Goal: Use online tool/utility: Utilize a website feature to perform a specific function

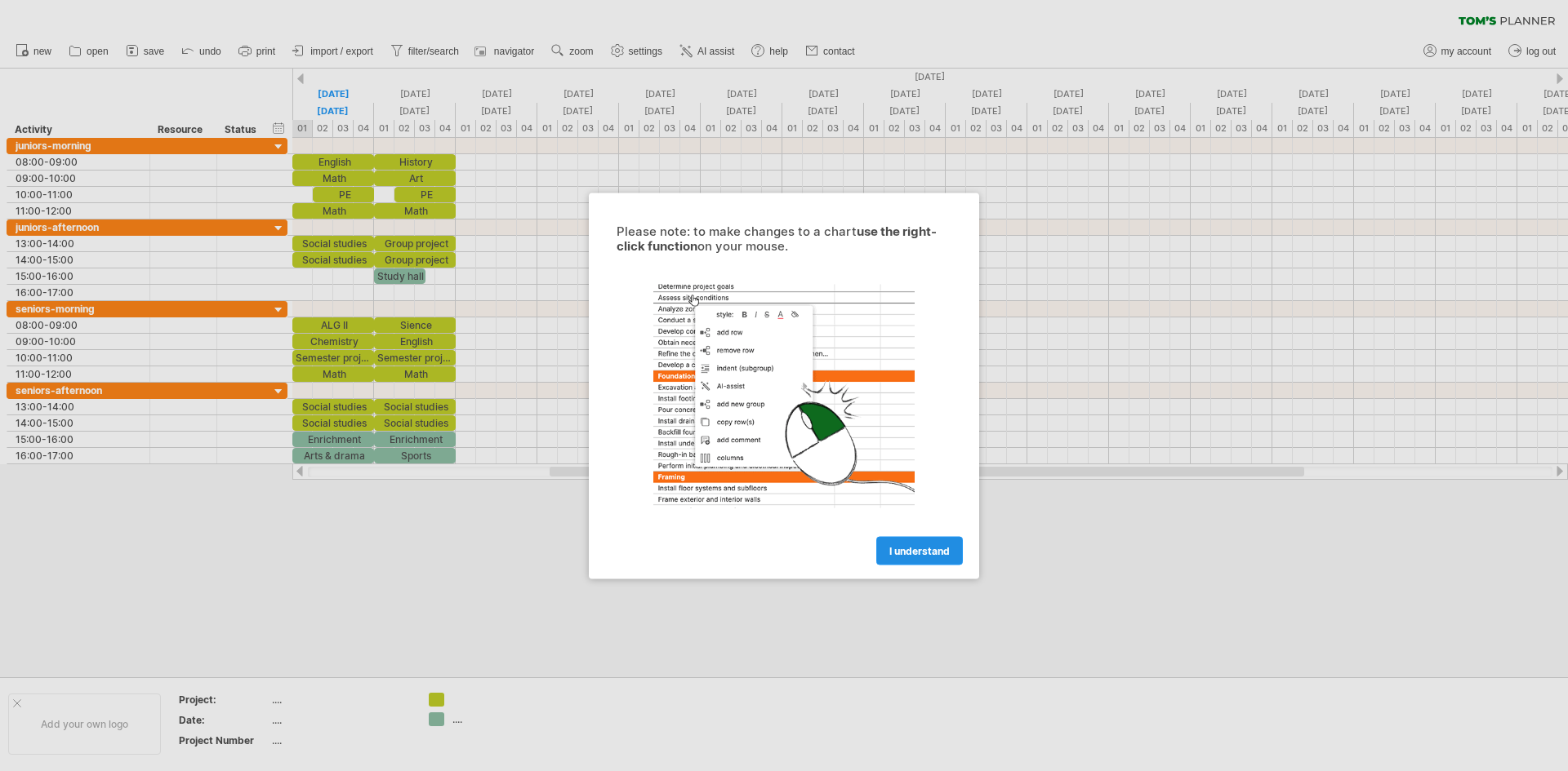
click at [898, 556] on link "I understand" at bounding box center [919, 550] width 86 height 29
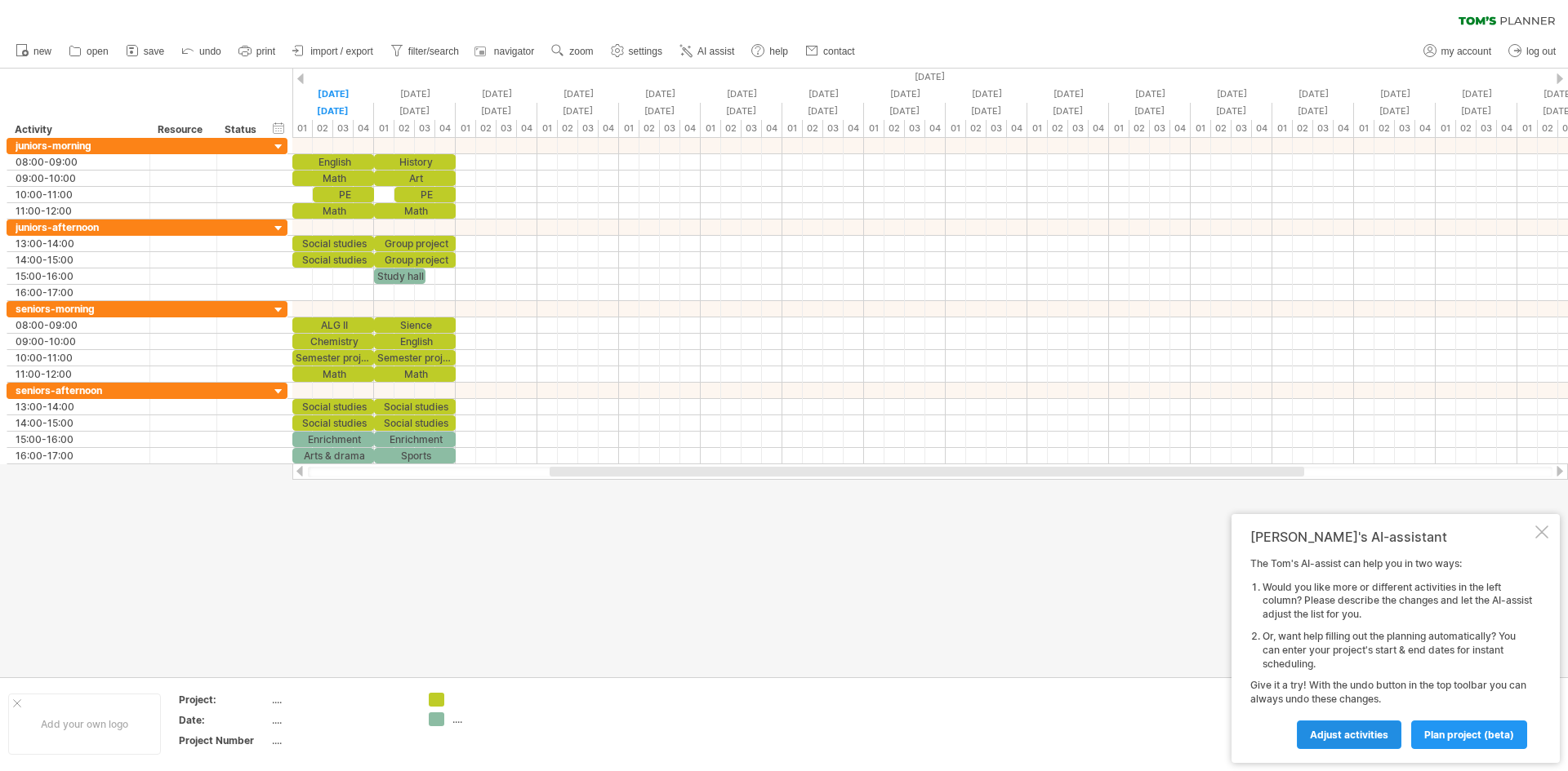
click at [1363, 739] on span "Adjust activities" at bounding box center [1348, 734] width 78 height 13
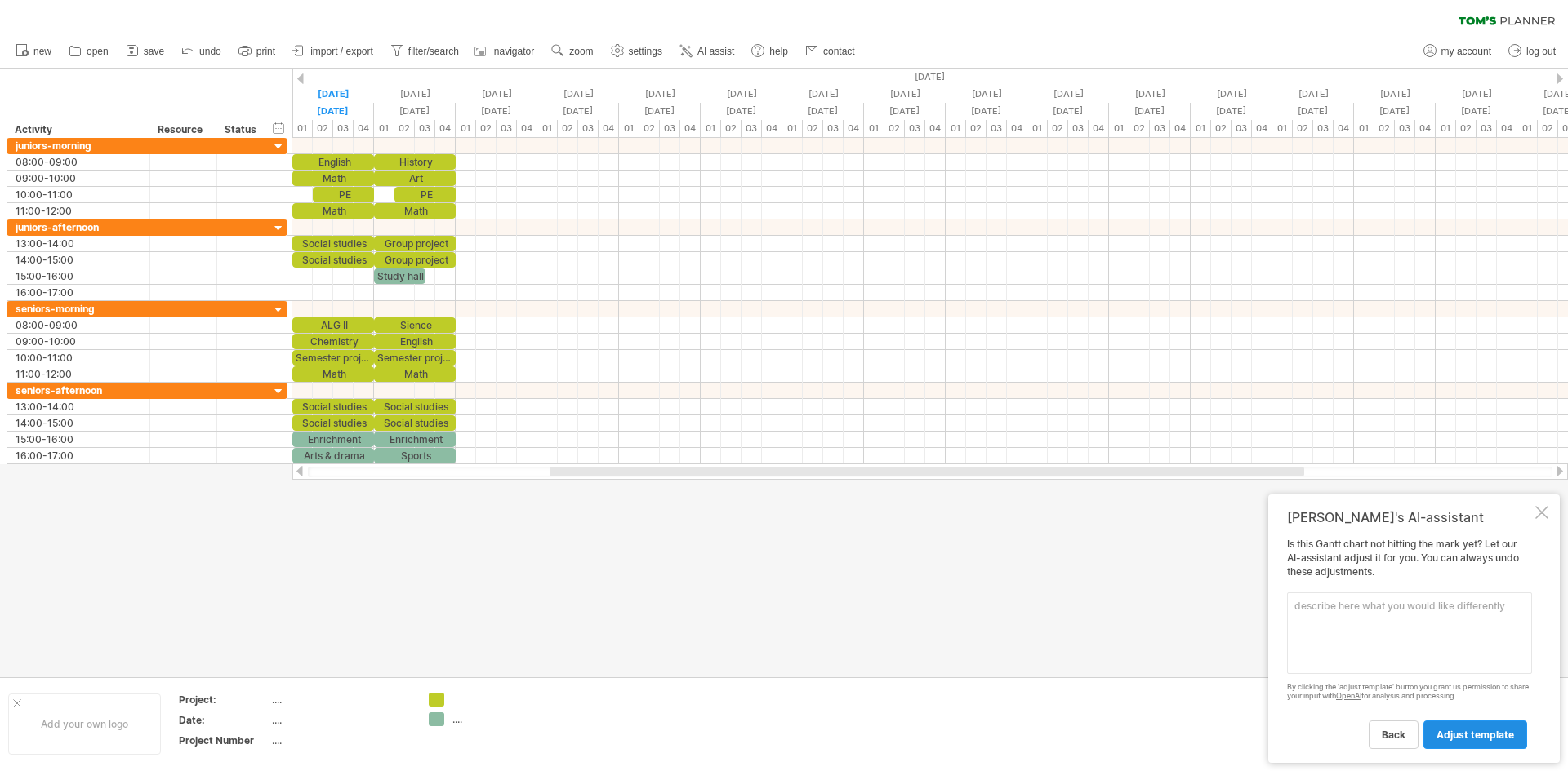
click at [1465, 729] on span "adjust template" at bounding box center [1475, 734] width 77 height 13
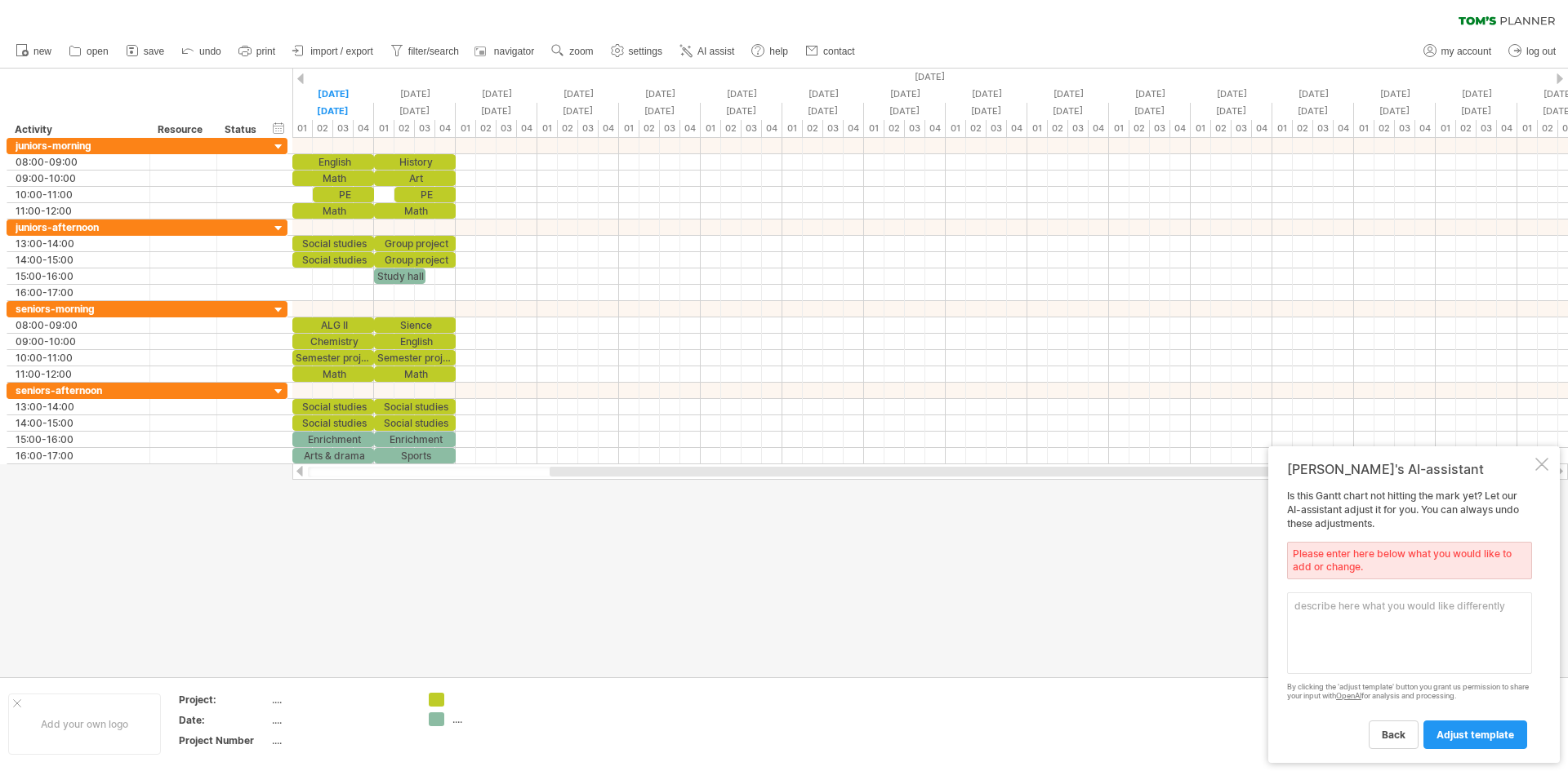
click at [1365, 638] on textarea at bounding box center [1409, 634] width 245 height 81
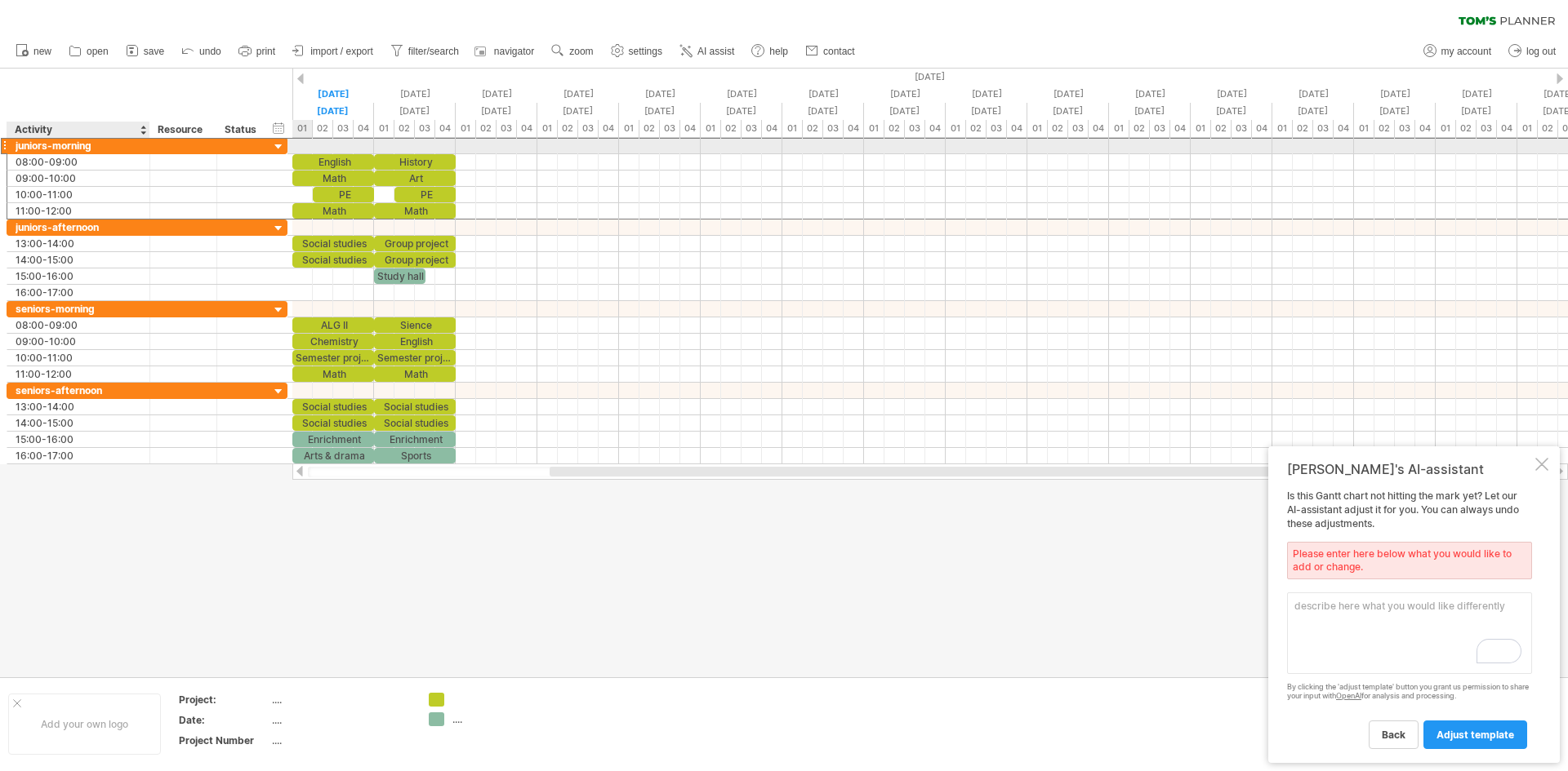
click at [142, 144] on div "**********" at bounding box center [79, 146] width 143 height 15
click at [114, 142] on div "juniors-morning" at bounding box center [78, 146] width 126 height 15
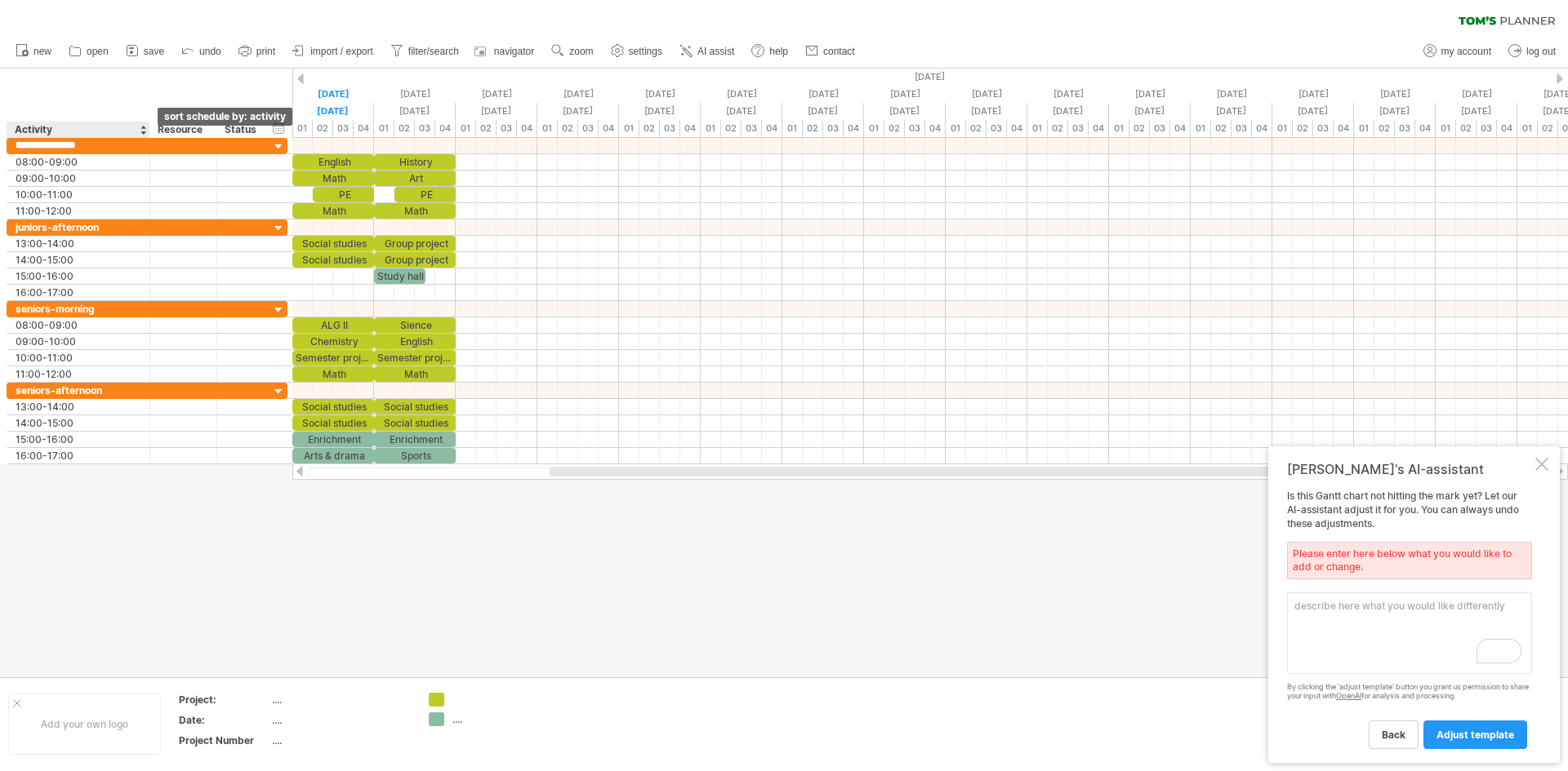
click at [142, 132] on div at bounding box center [142, 130] width 7 height 16
click at [1341, 603] on textarea "To enrich screen reader interactions, please activate Accessibility in Grammarl…" at bounding box center [1409, 634] width 245 height 81
type textarea "C"
type textarea "Need and context analysis"
click at [1461, 727] on link "adjust template" at bounding box center [1475, 735] width 104 height 29
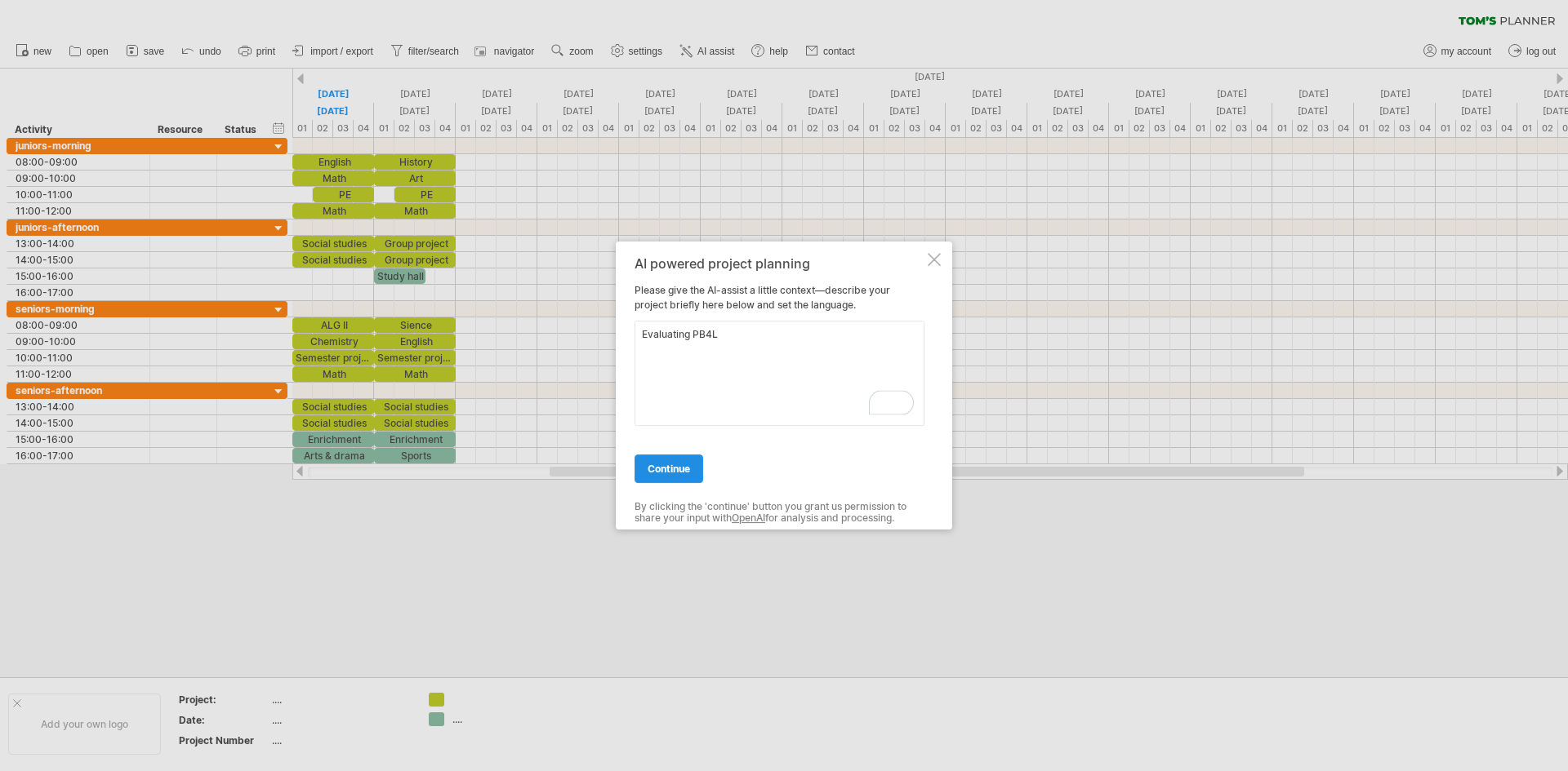
type textarea "Evaluating PB4L"
click at [685, 477] on link "continue" at bounding box center [669, 469] width 69 height 29
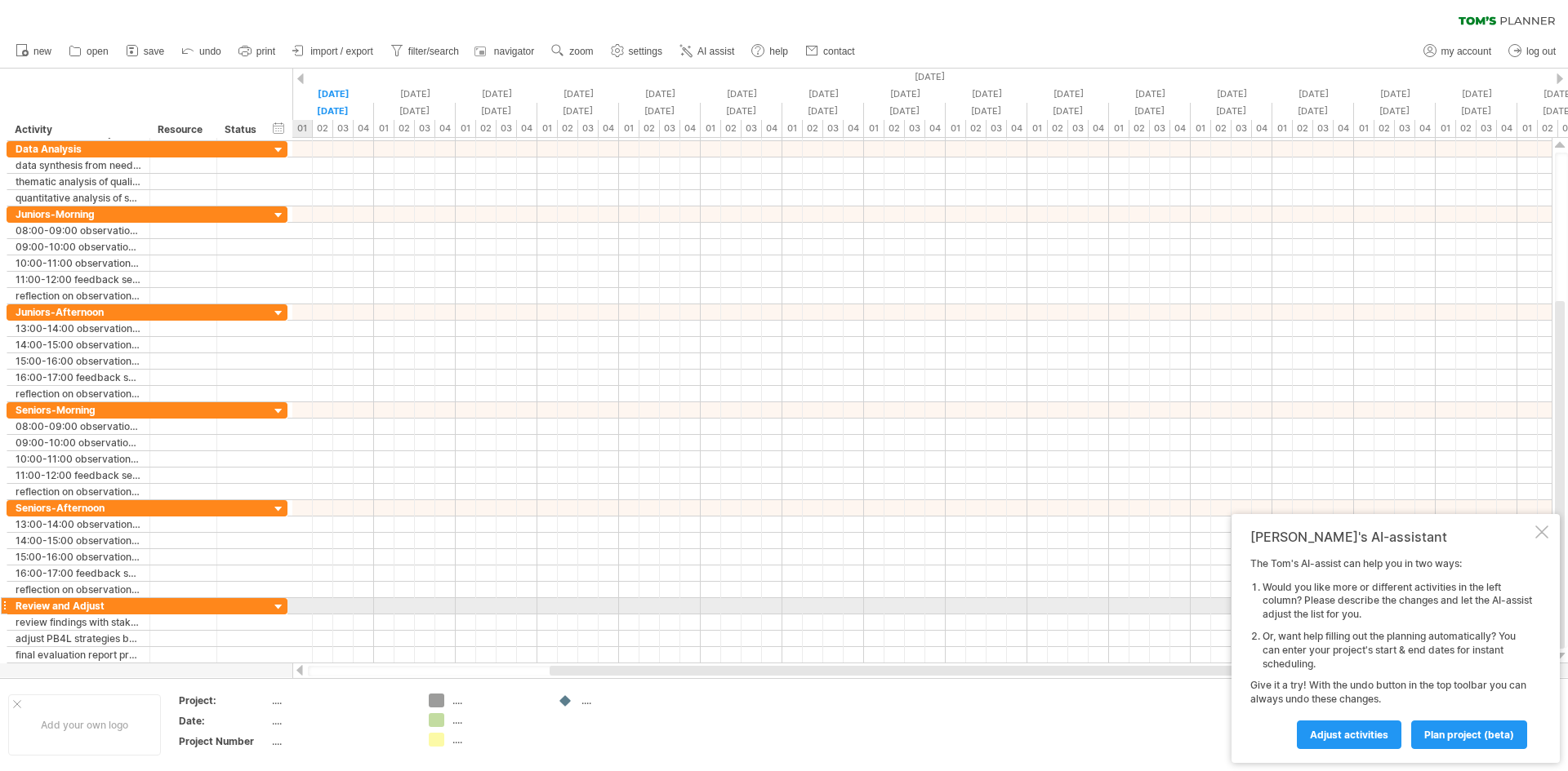
click at [285, 608] on div at bounding box center [279, 608] width 15 height 15
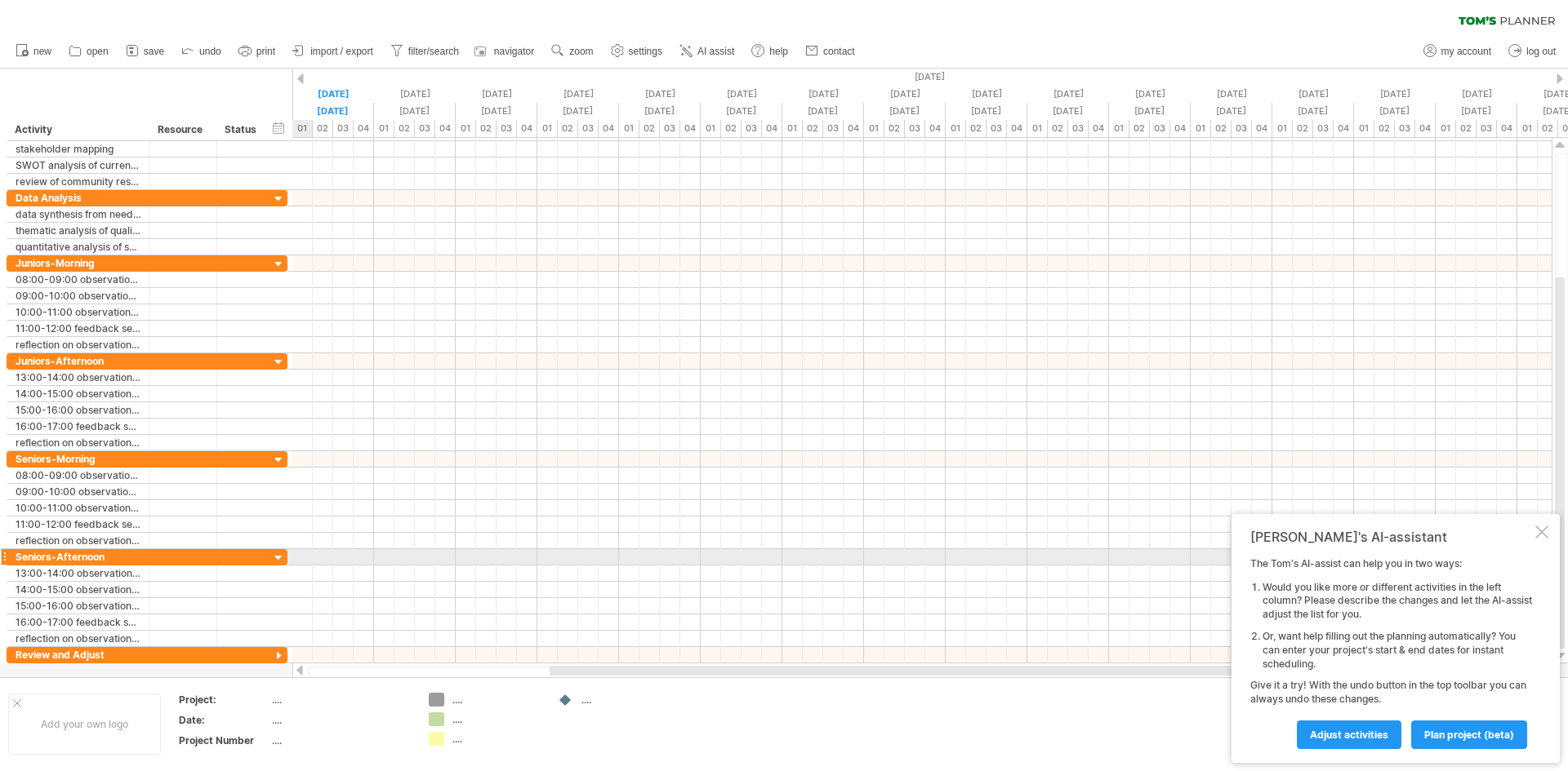
click at [281, 556] on div at bounding box center [279, 559] width 15 height 15
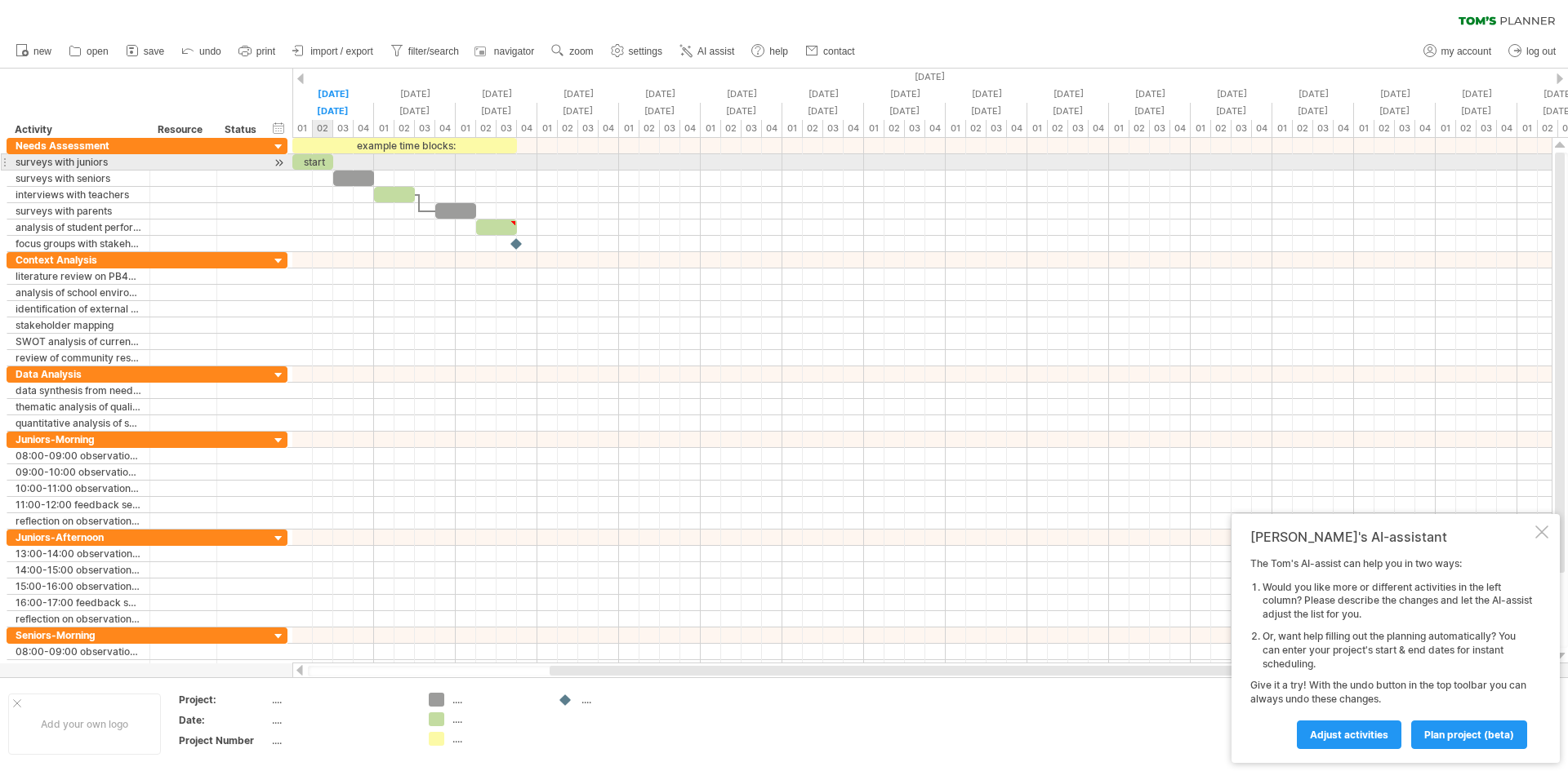
click at [320, 160] on div "start" at bounding box center [313, 162] width 41 height 15
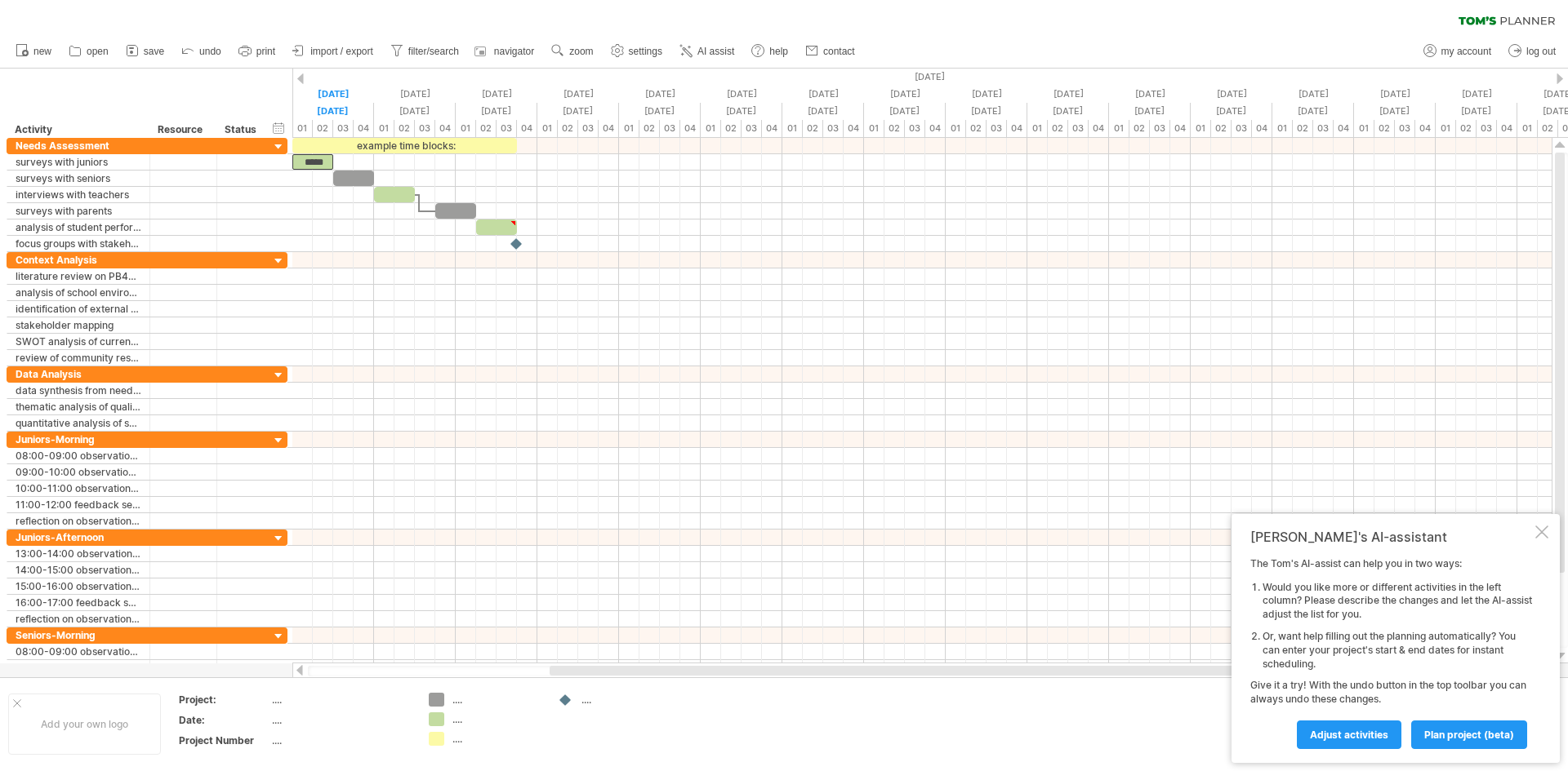
click at [302, 74] on div at bounding box center [300, 78] width 7 height 11
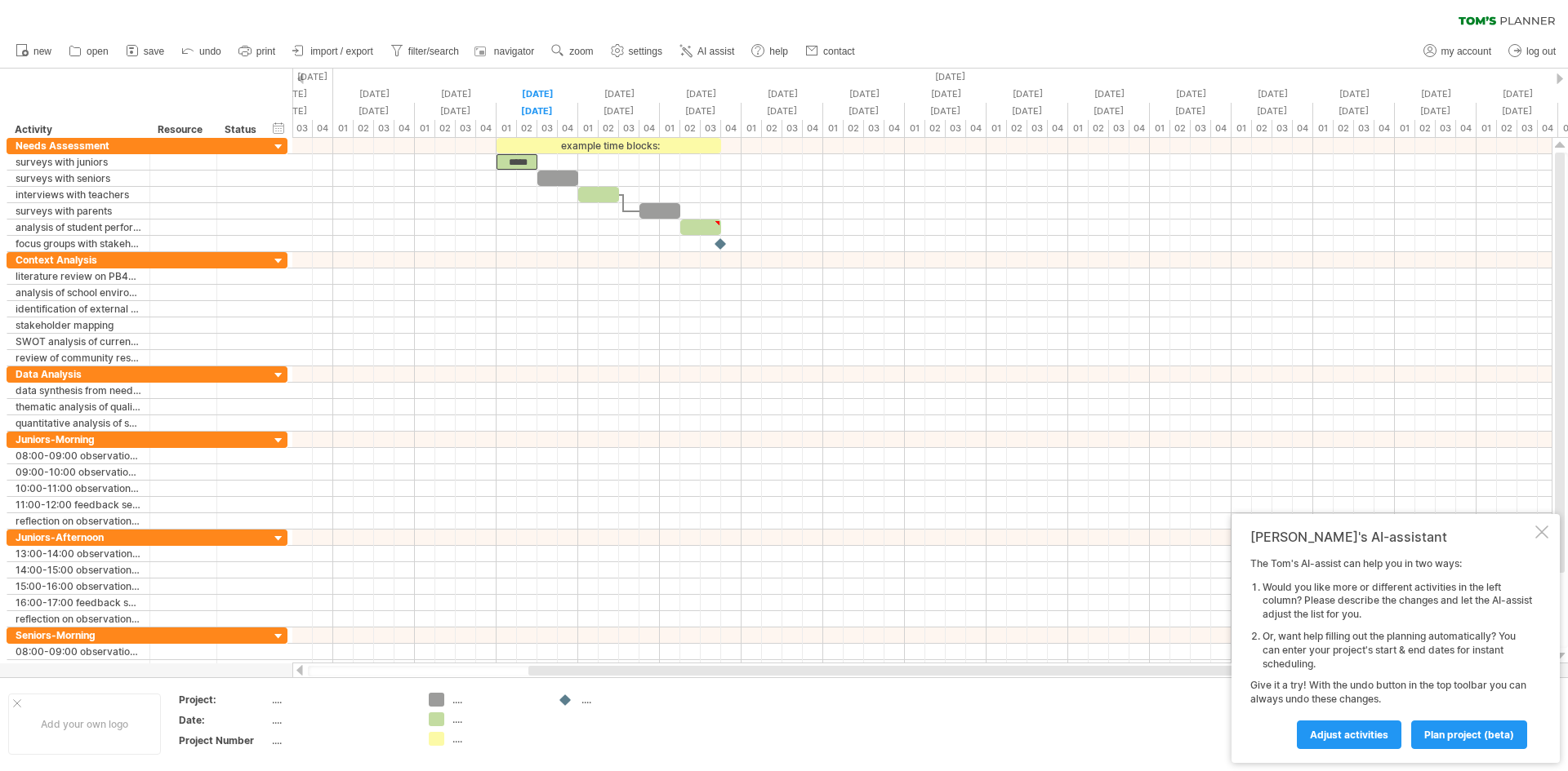
click at [302, 74] on div at bounding box center [300, 78] width 7 height 11
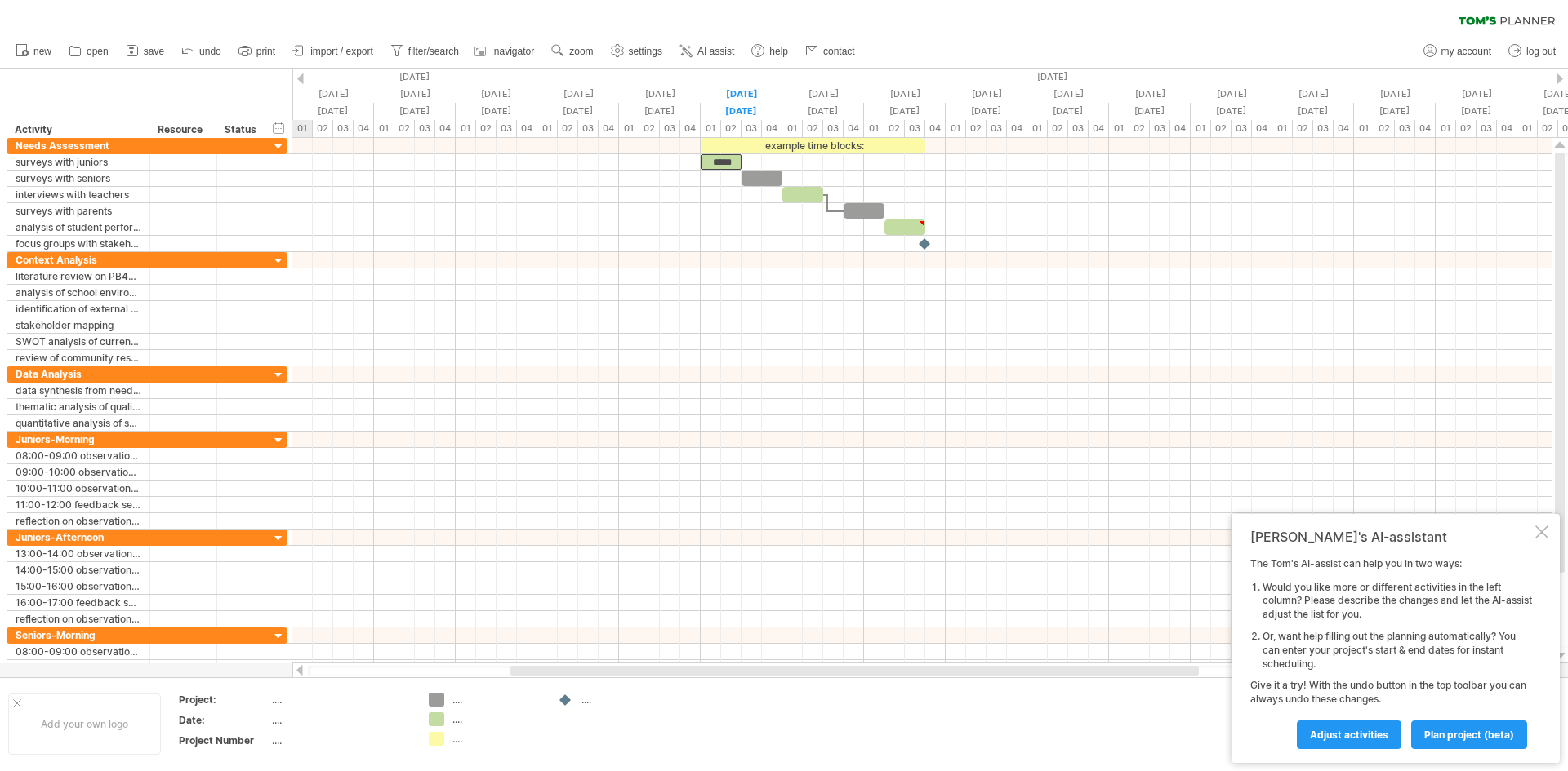
click at [302, 74] on div at bounding box center [300, 78] width 7 height 11
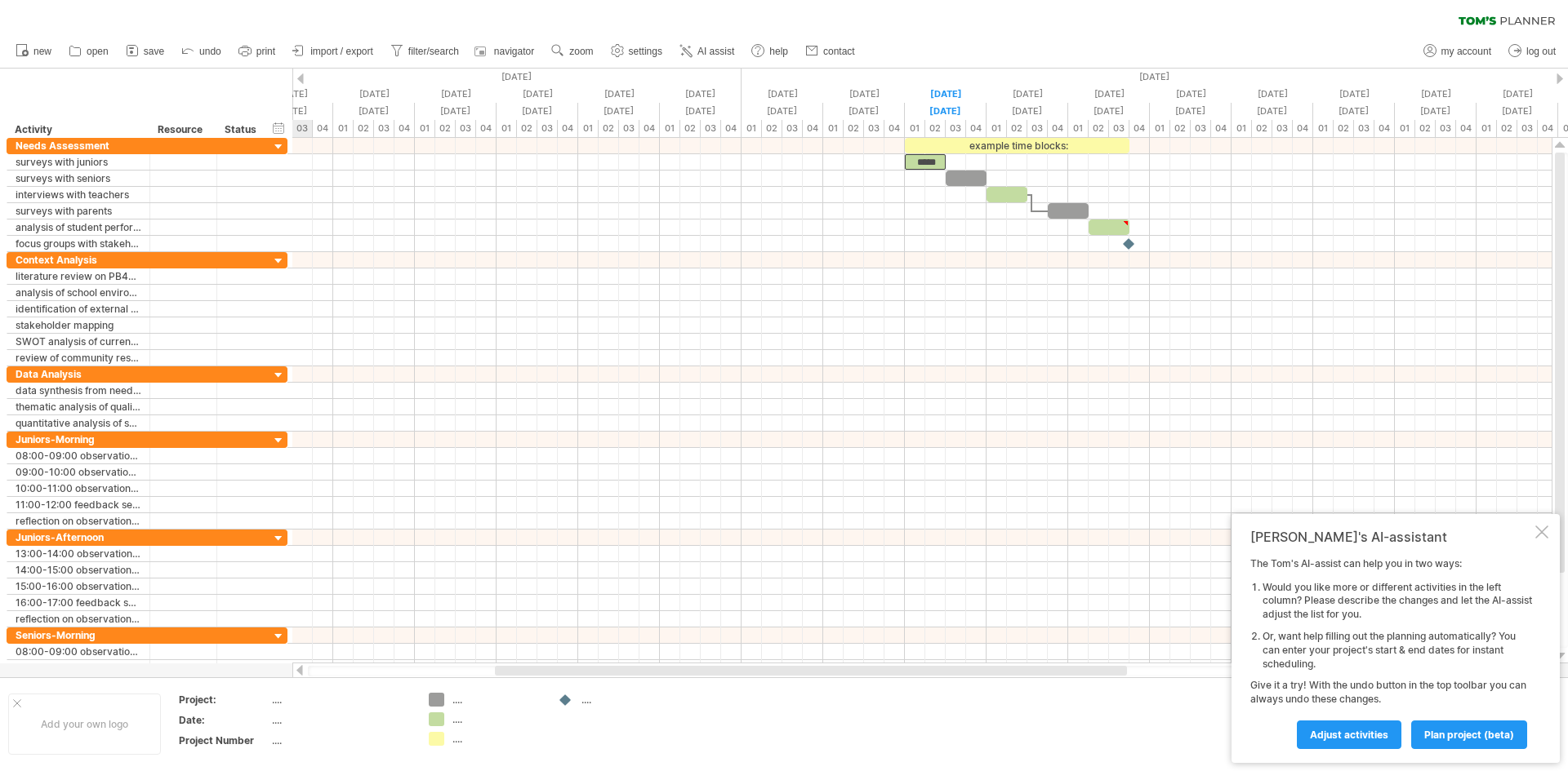
click at [302, 74] on div at bounding box center [300, 78] width 7 height 11
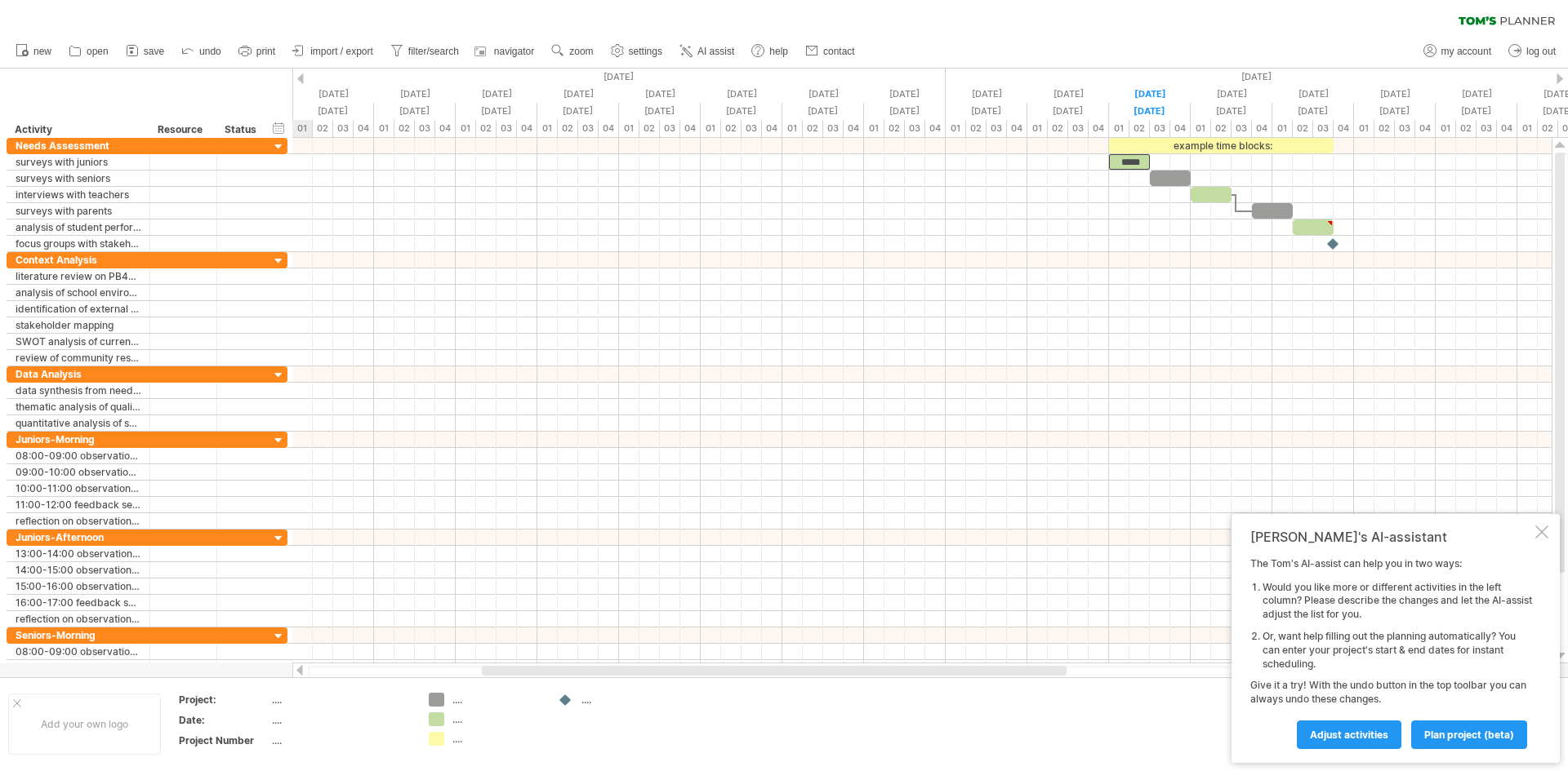
click at [302, 74] on div at bounding box center [300, 78] width 7 height 11
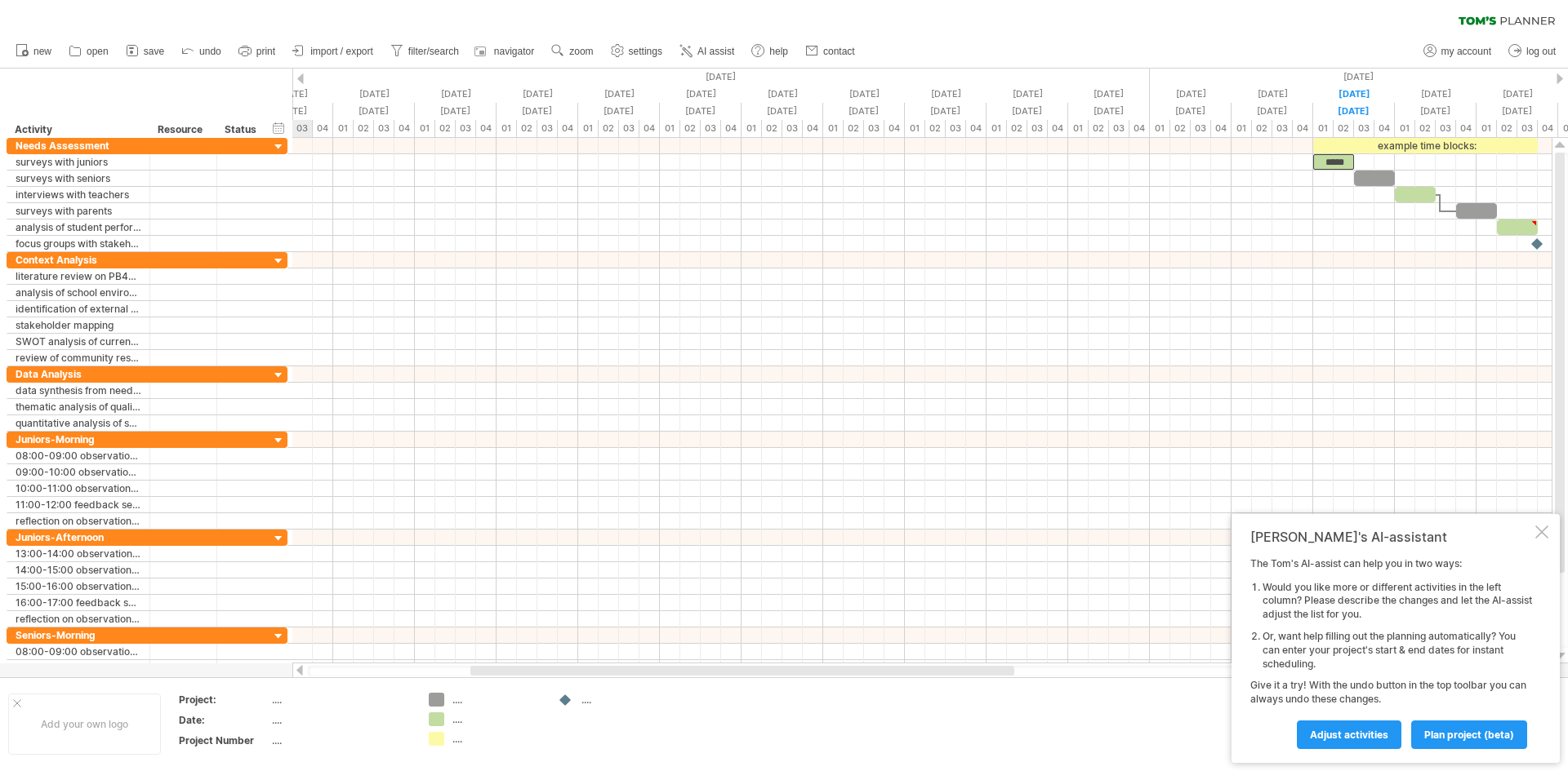
click at [302, 74] on div at bounding box center [300, 78] width 7 height 11
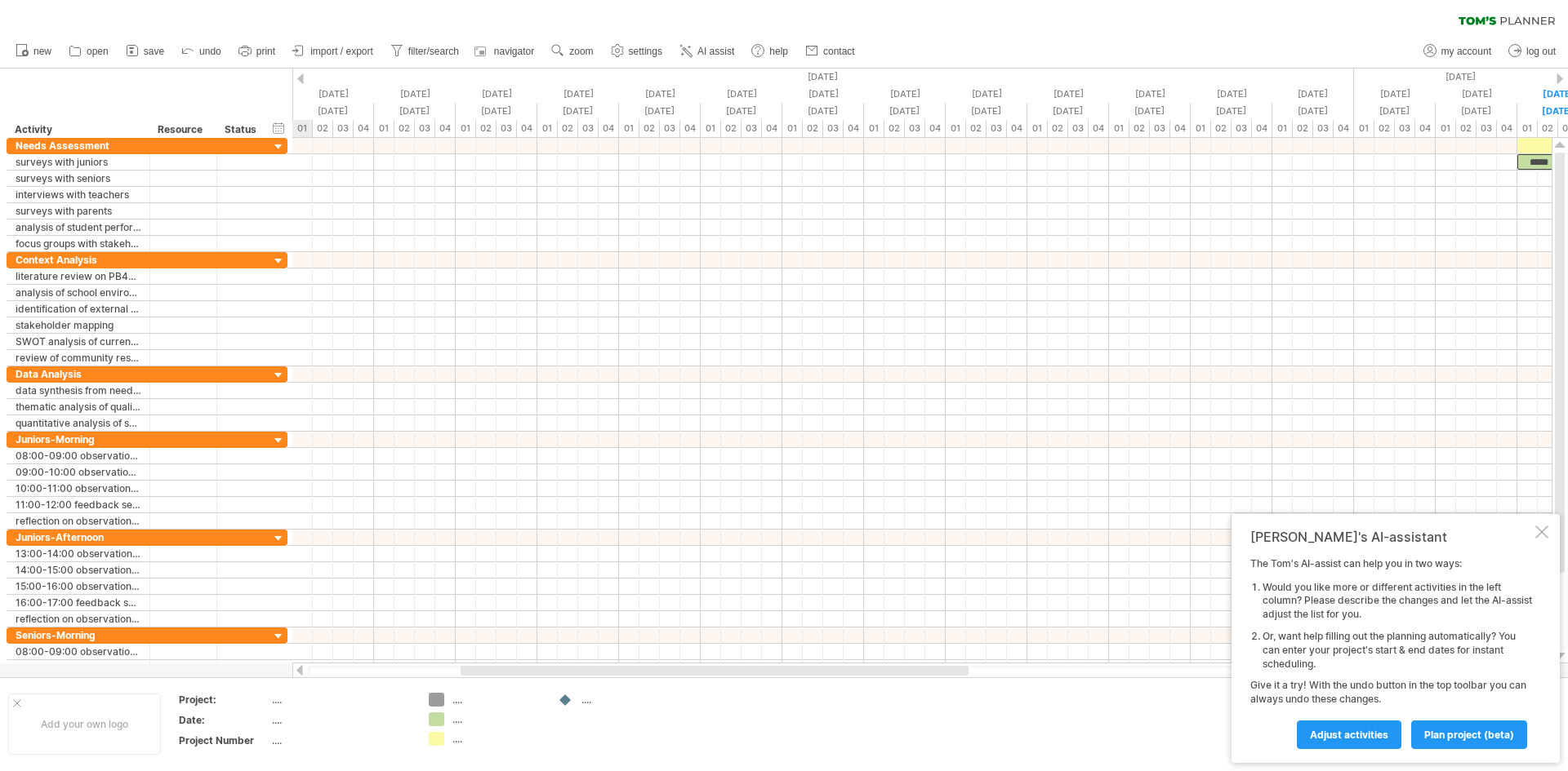
click at [302, 74] on div at bounding box center [300, 78] width 7 height 11
